Goal: Information Seeking & Learning: Understand process/instructions

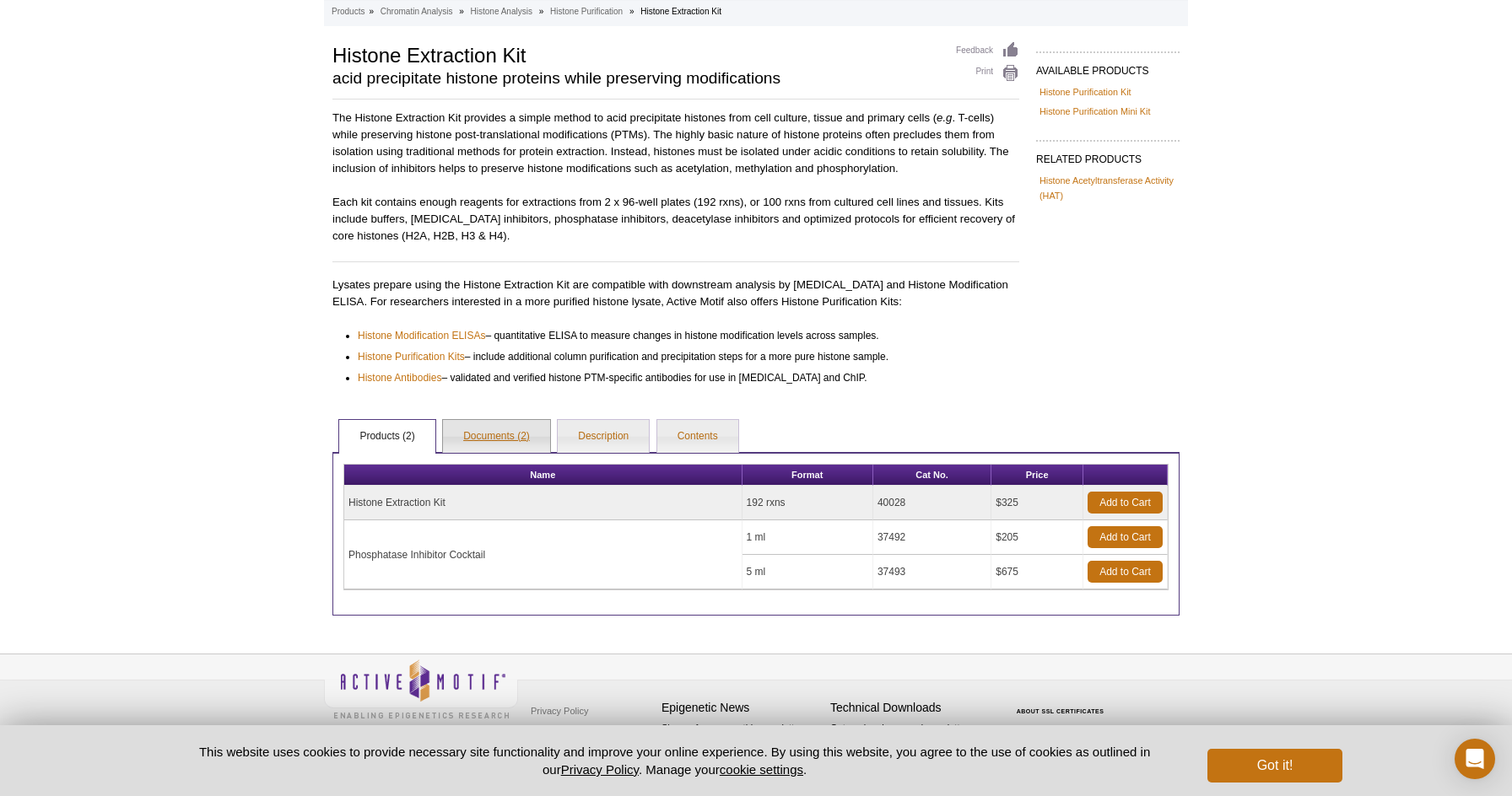
click at [489, 435] on link "Documents (2)" at bounding box center [496, 436] width 107 height 34
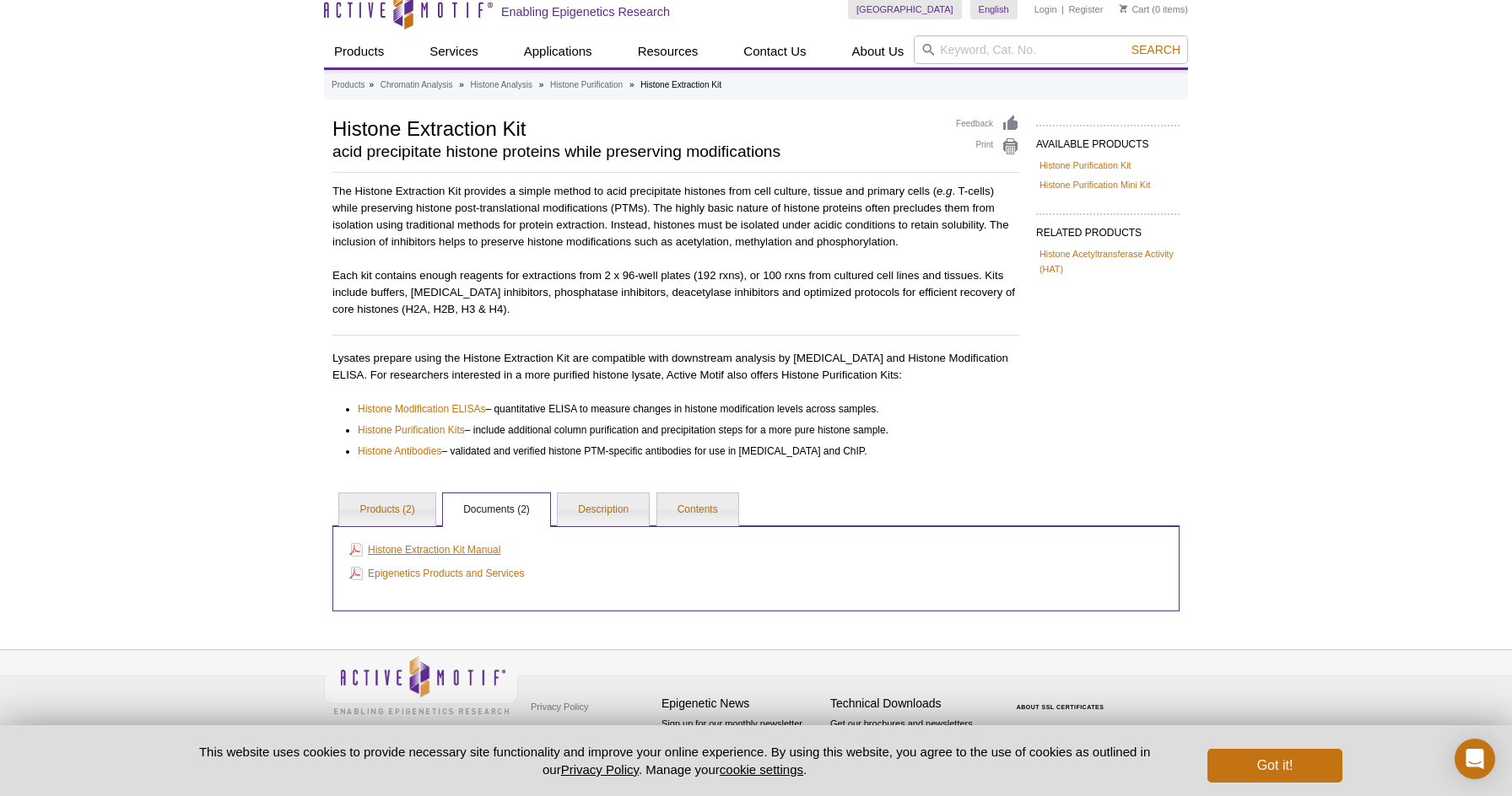
scroll to position [30, 0]
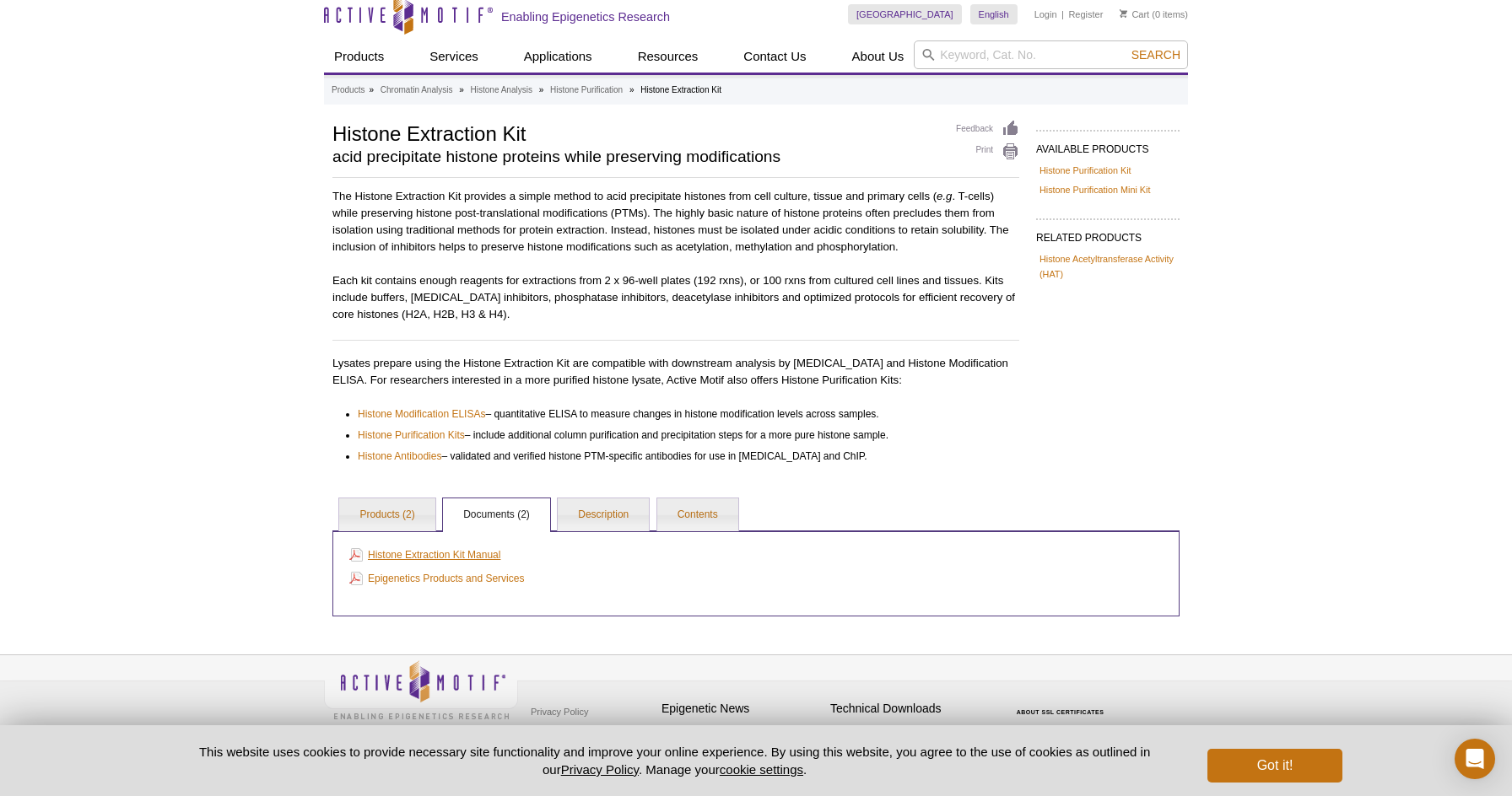
click at [473, 550] on link "Histone Extraction Kit Manual" at bounding box center [424, 555] width 151 height 18
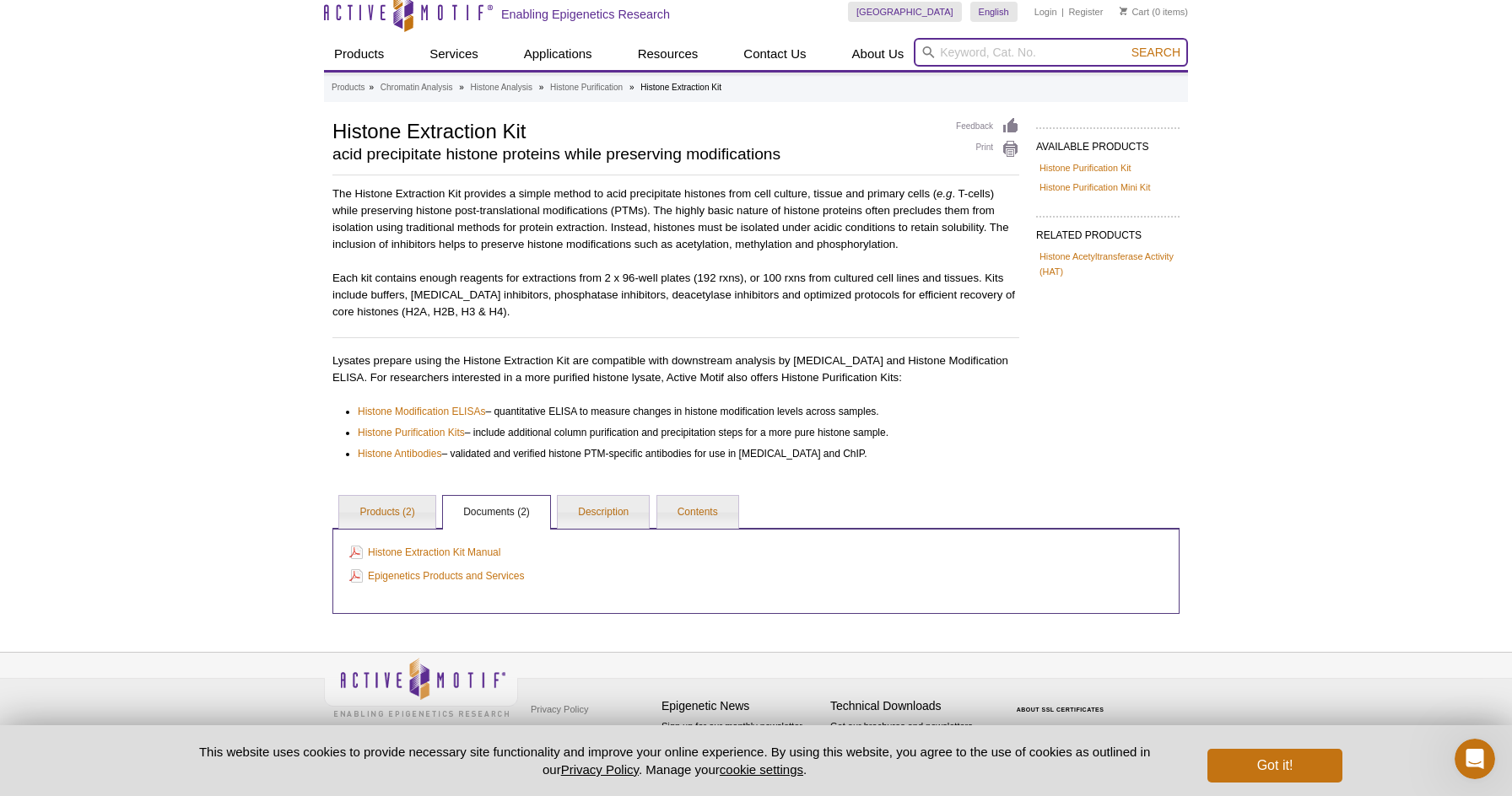
click at [978, 55] on input "search" at bounding box center [1050, 52] width 274 height 29
paste input "53109"
type input "53109"
click at [1157, 51] on button "Search" at bounding box center [1156, 51] width 59 height 15
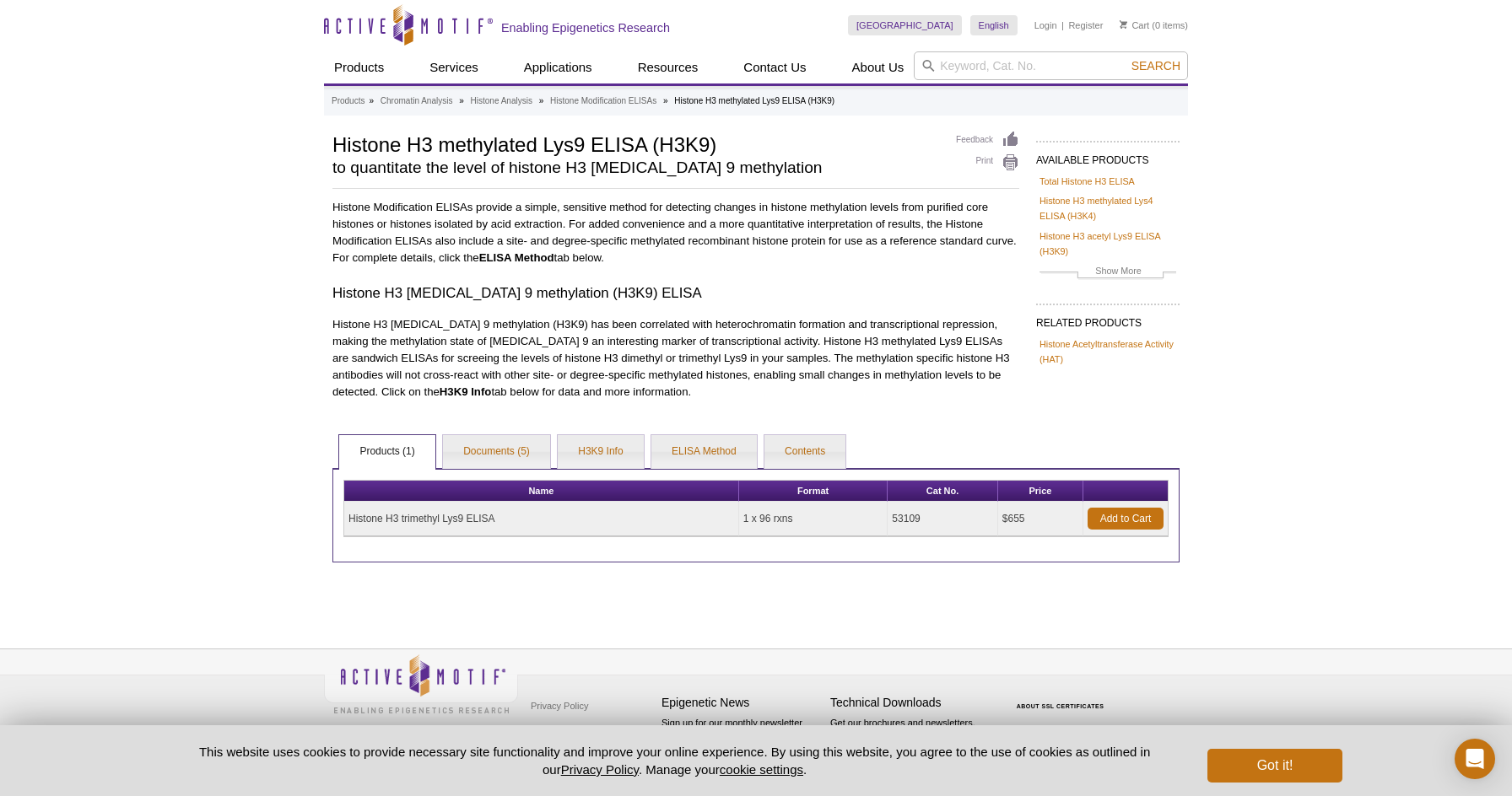
drag, startPoint x: 0, startPoint y: 0, endPoint x: 717, endPoint y: 266, distance: 764.8
click at [718, 266] on div "Histone Modification ELISAs provide a simple, sensitive method for detecting ch…" at bounding box center [676, 300] width 686 height 201
click at [506, 449] on link "Documents (5)" at bounding box center [496, 452] width 107 height 34
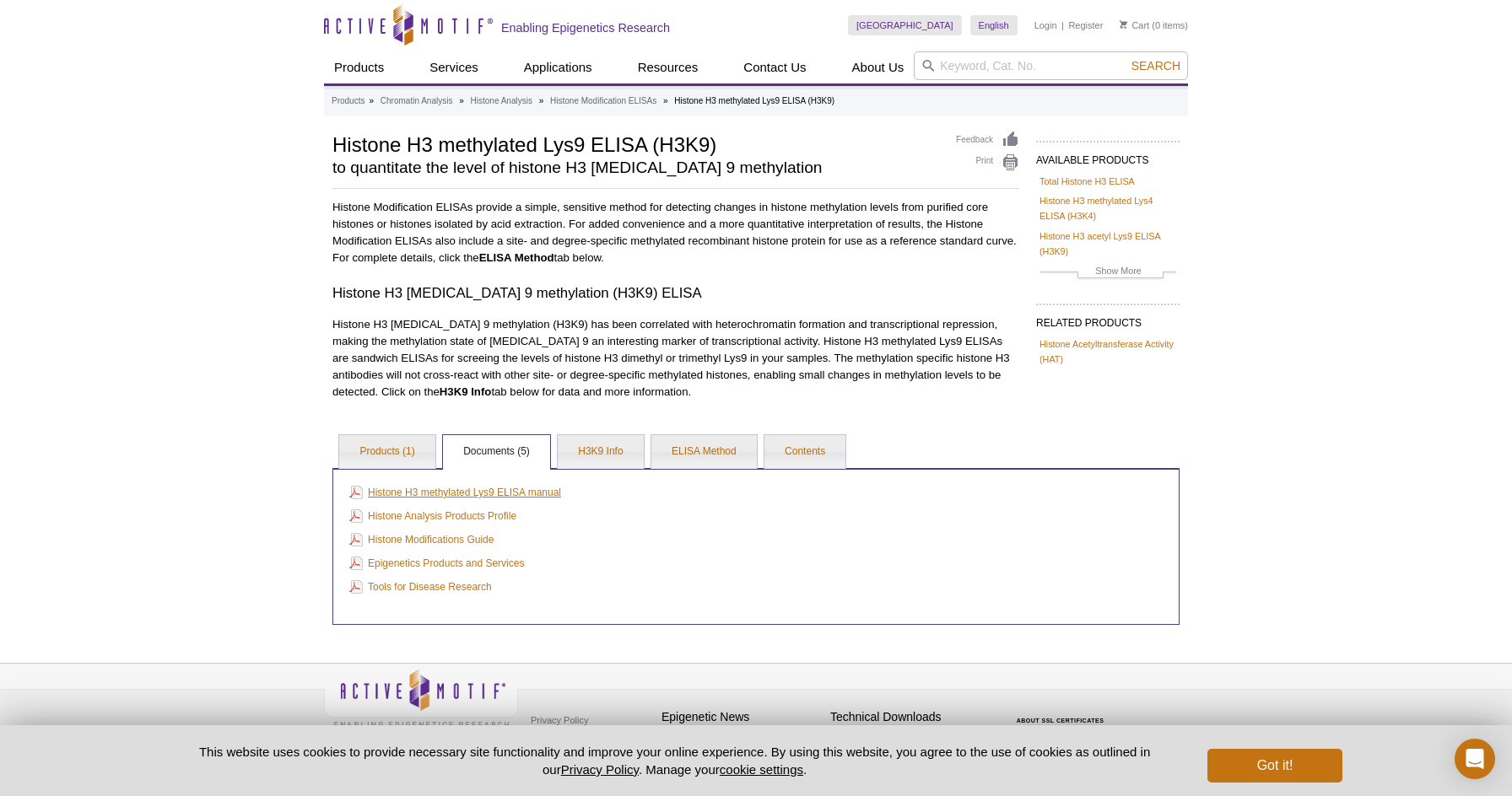
click at [479, 493] on link "Histone H3 methylated Lys9 ELISA manual" at bounding box center [455, 492] width 212 height 18
